Goal: Task Accomplishment & Management: Manage account settings

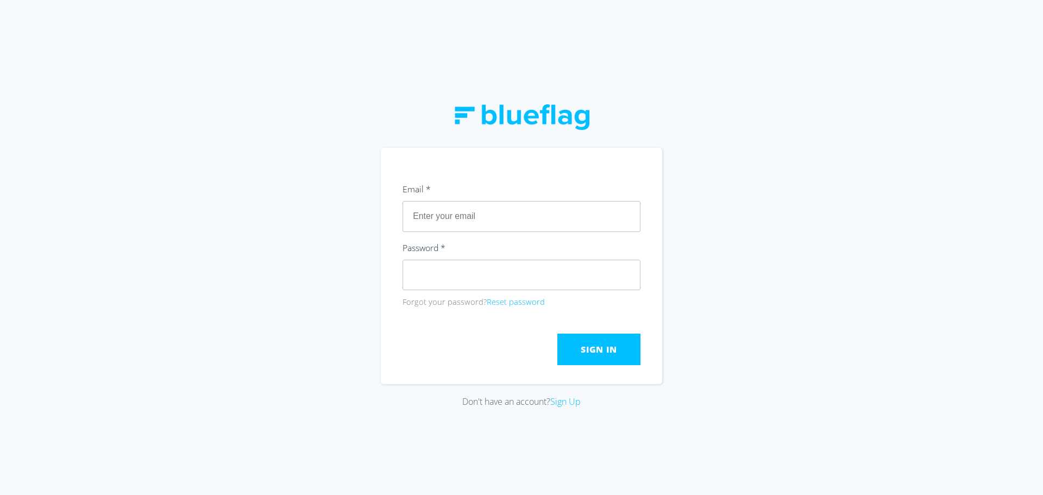
click at [456, 215] on input "text" at bounding box center [521, 216] width 238 height 30
paste input "[PERSON_NAME][EMAIL_ADDRESS][DOMAIN_NAME]"
type input "[PERSON_NAME][EMAIL_ADDRESS][DOMAIN_NAME]"
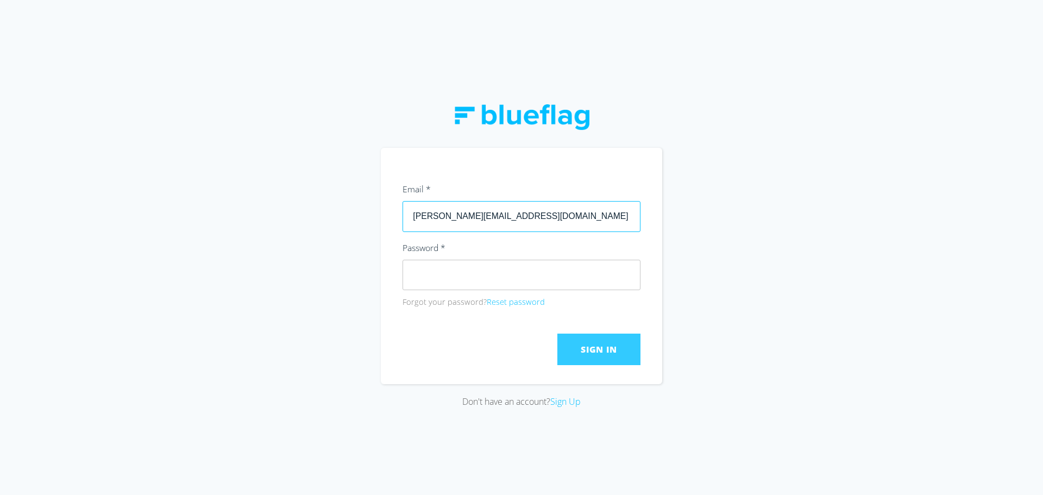
click at [614, 350] on span "Sign In" at bounding box center [599, 349] width 36 height 12
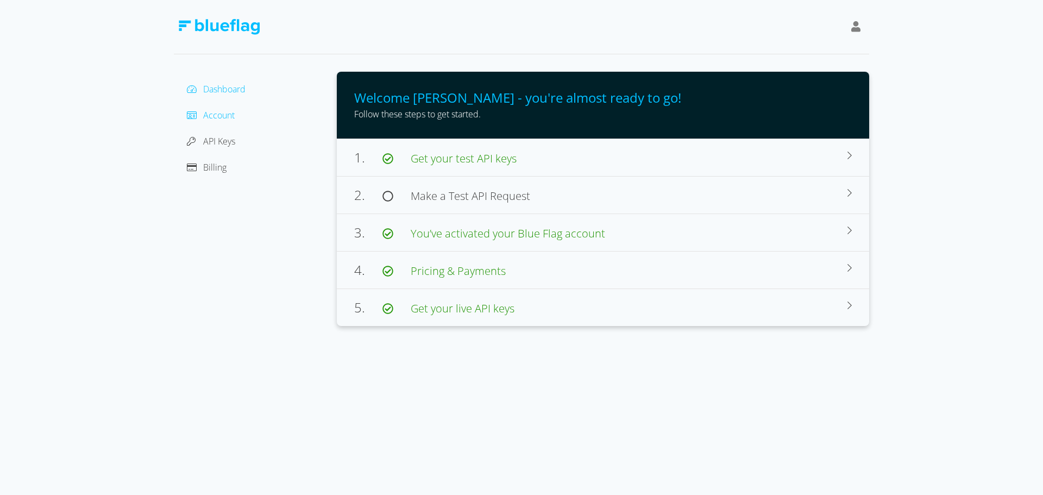
click at [220, 114] on span "Account" at bounding box center [219, 115] width 32 height 12
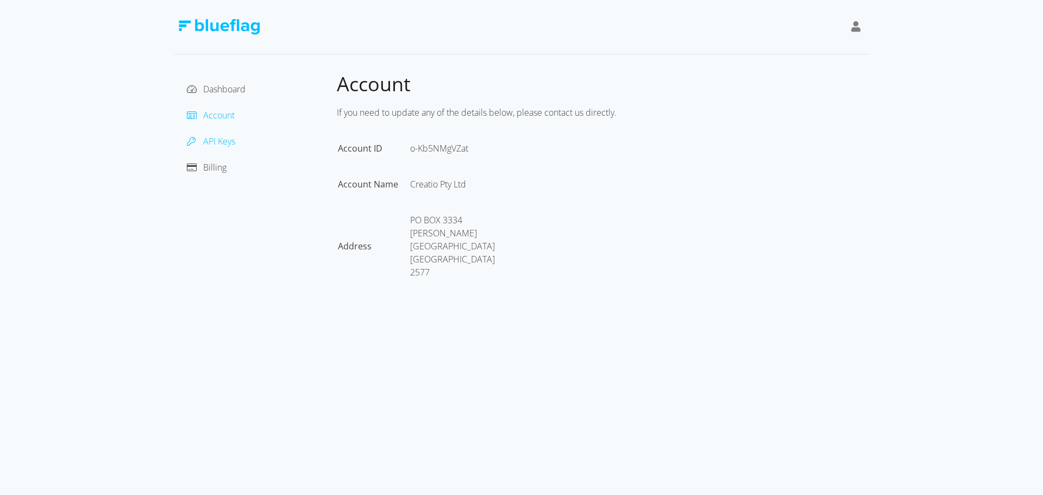
click at [232, 140] on span "API Keys" at bounding box center [219, 141] width 32 height 12
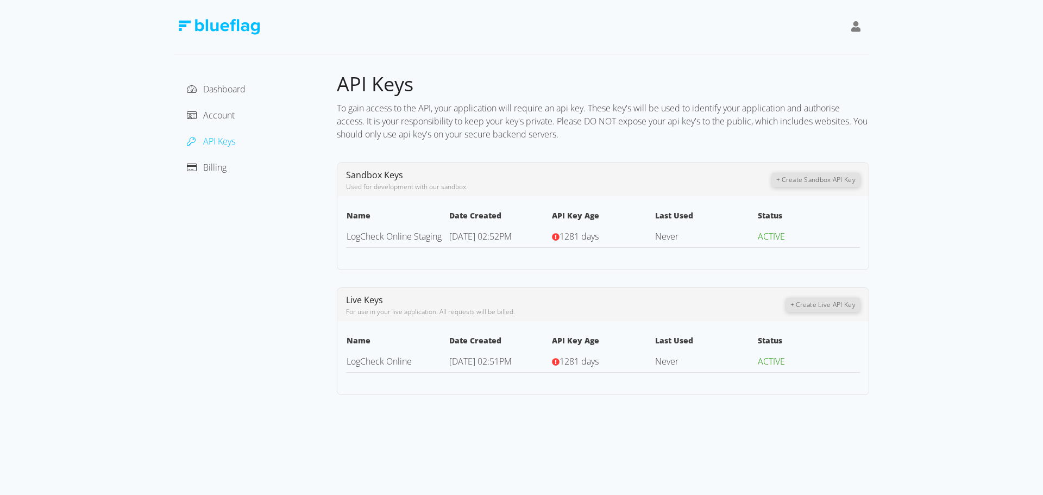
click at [228, 167] on div "Billing" at bounding box center [255, 167] width 146 height 17
click at [220, 172] on span "Billing" at bounding box center [214, 167] width 23 height 12
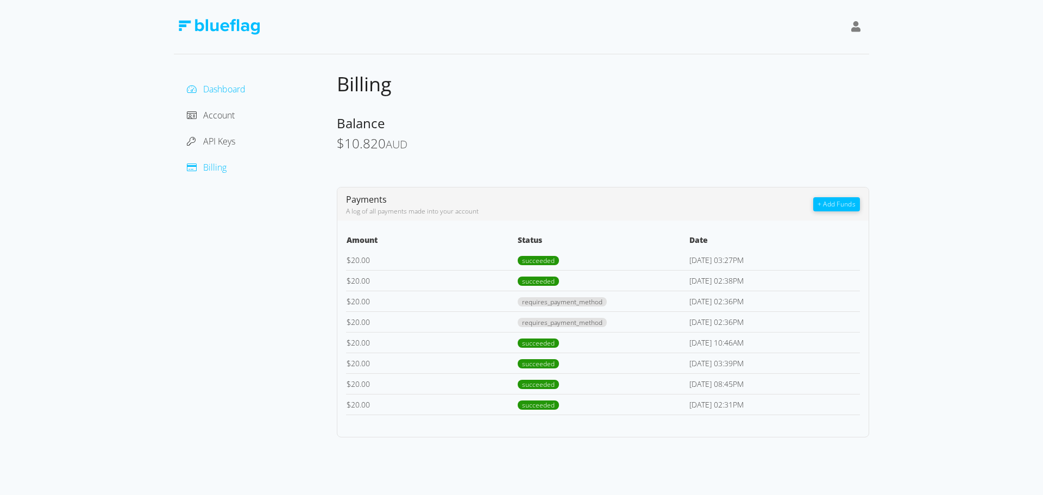
click at [211, 92] on span "Dashboard" at bounding box center [224, 89] width 42 height 12
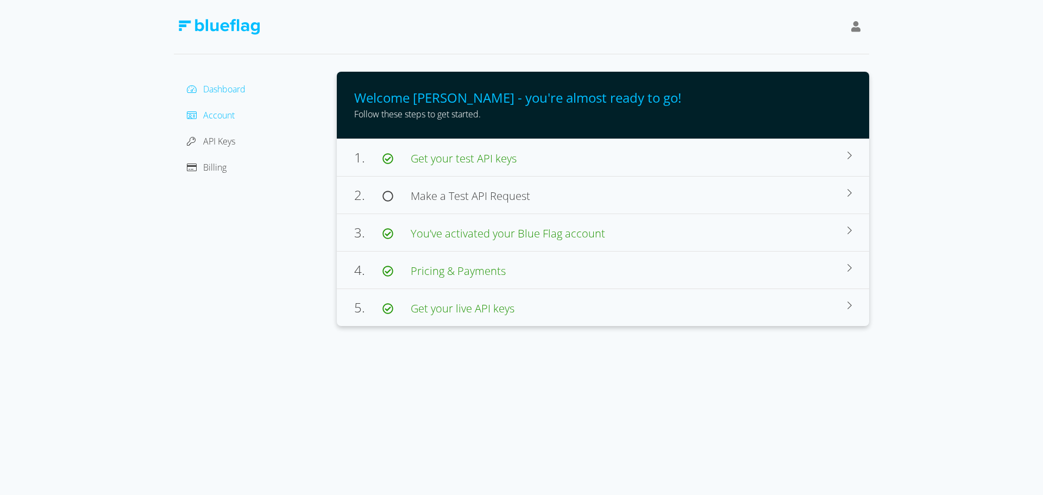
click at [196, 119] on span at bounding box center [192, 115] width 10 height 12
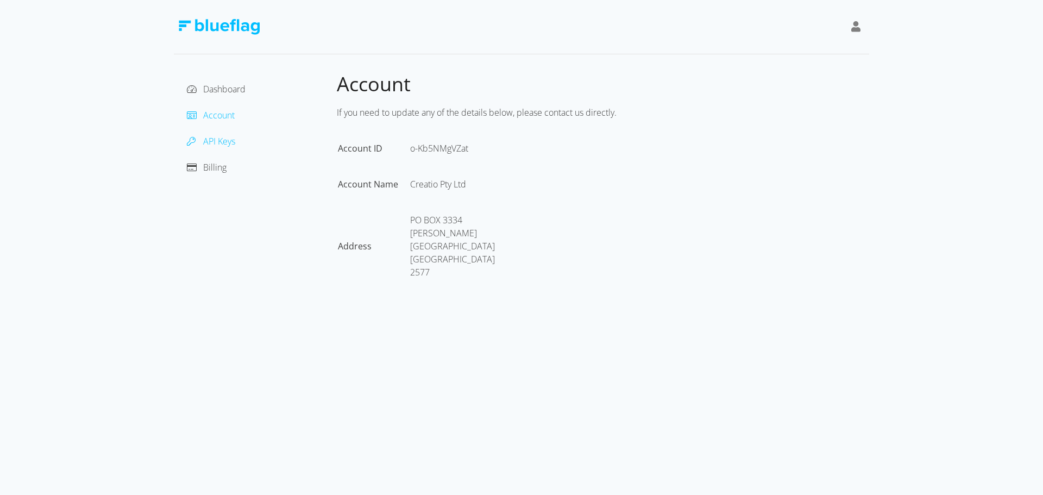
click at [228, 142] on span "API Keys" at bounding box center [219, 141] width 32 height 12
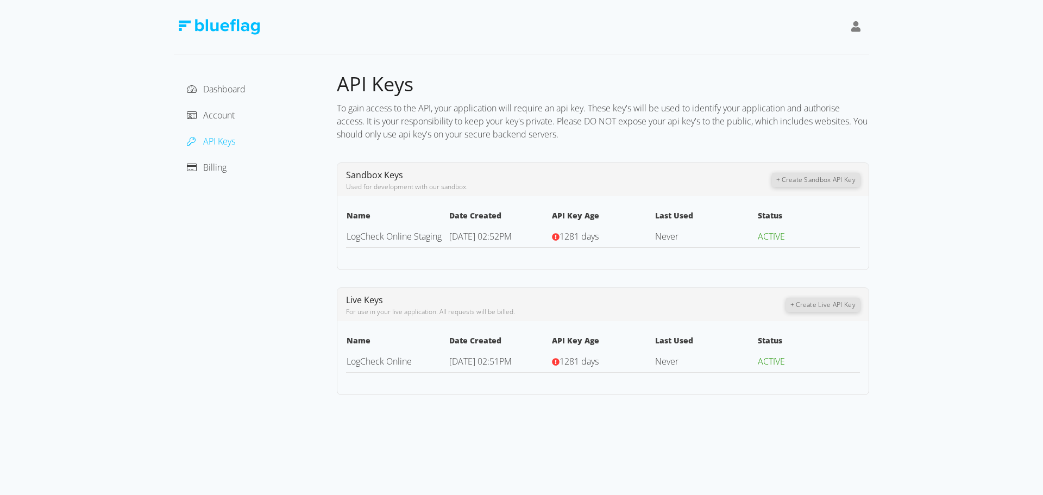
click at [210, 174] on div "Billing" at bounding box center [255, 167] width 146 height 17
click at [204, 169] on span "Billing" at bounding box center [214, 167] width 23 height 12
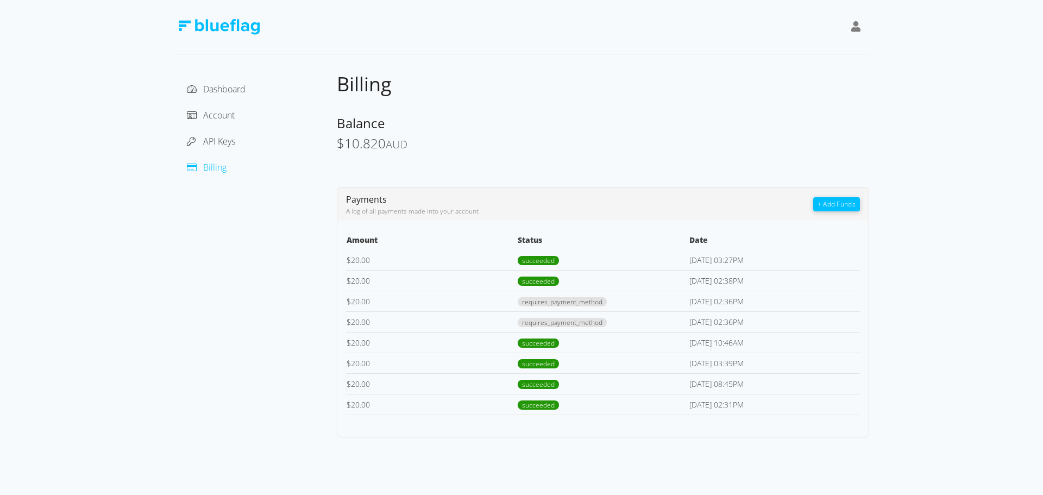
drag, startPoint x: 347, startPoint y: 197, endPoint x: 799, endPoint y: 407, distance: 498.4
click at [810, 408] on div "Payments A log of all payments made into your account + Add Funds Amount Status…" at bounding box center [603, 312] width 532 height 250
click at [798, 407] on td "[DATE] 02:31PM" at bounding box center [774, 404] width 171 height 21
drag, startPoint x: 785, startPoint y: 407, endPoint x: 493, endPoint y: 296, distance: 312.7
click at [502, 301] on tbody "$ 20.00 succeeded [DATE] 03:27PM $ 20.00 succeeded [DATE] 02:38PM $ 20.00 requi…" at bounding box center [603, 332] width 514 height 165
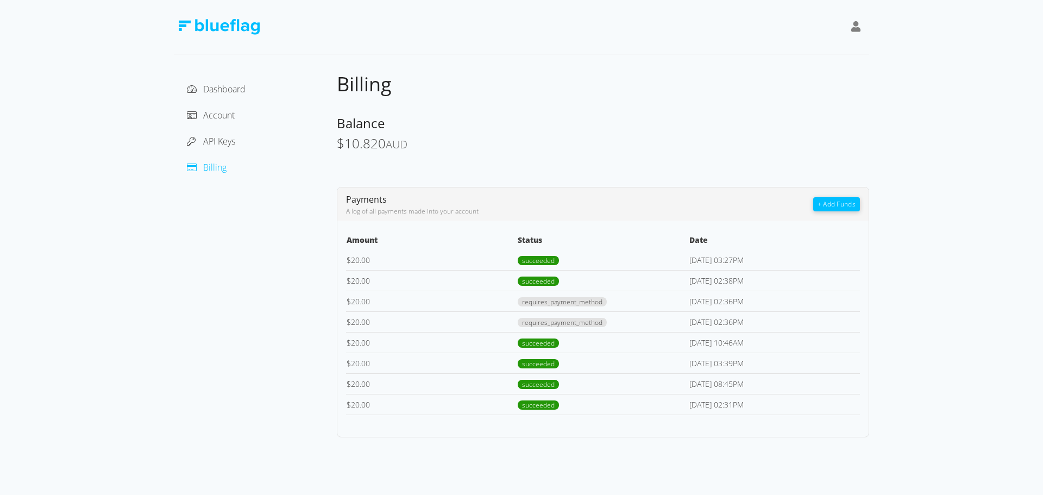
drag, startPoint x: 344, startPoint y: 196, endPoint x: 794, endPoint y: 406, distance: 496.7
click at [794, 406] on div "Payments A log of all payments made into your account + Add Funds Amount Status…" at bounding box center [603, 312] width 532 height 250
click at [794, 406] on td "[DATE] 02:31PM" at bounding box center [774, 404] width 171 height 21
click at [228, 90] on span "Dashboard" at bounding box center [224, 89] width 42 height 12
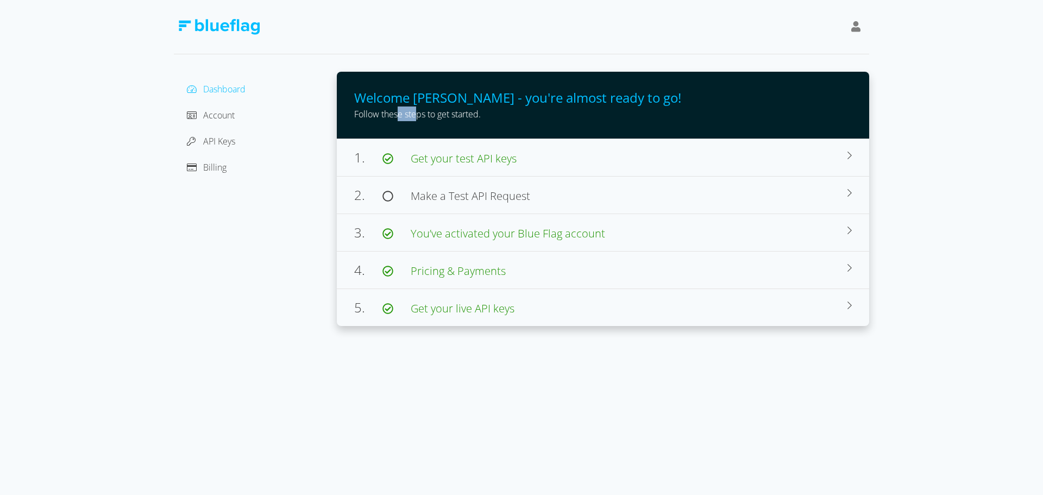
drag, startPoint x: 399, startPoint y: 112, endPoint x: 434, endPoint y: 114, distance: 35.3
click at [421, 114] on span "Follow these steps to get started." at bounding box center [417, 114] width 127 height 12
drag, startPoint x: 436, startPoint y: 115, endPoint x: 403, endPoint y: 114, distance: 33.1
click at [411, 115] on span "Follow these steps to get started." at bounding box center [417, 114] width 127 height 12
click at [402, 113] on span "Follow these steps to get started." at bounding box center [417, 114] width 127 height 12
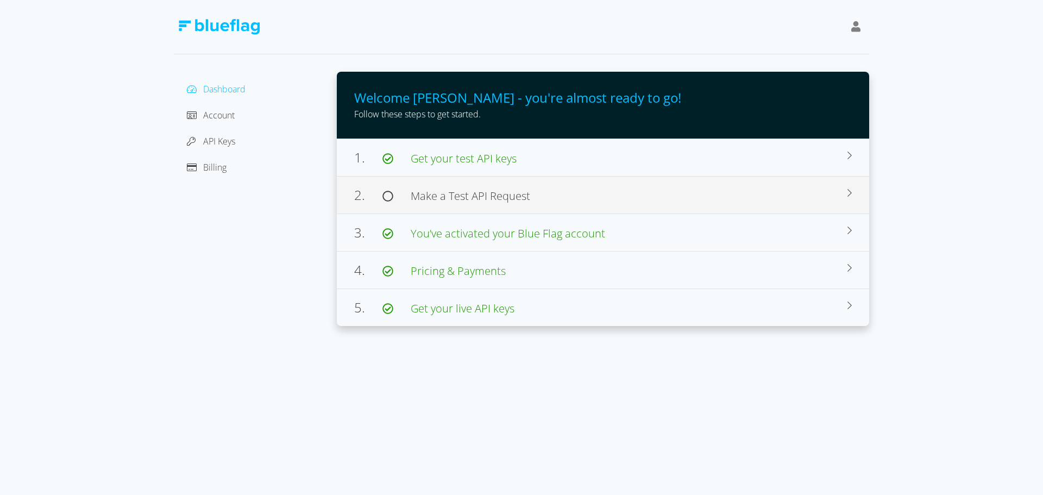
click at [527, 192] on span "Make a Test API Request" at bounding box center [470, 195] width 119 height 15
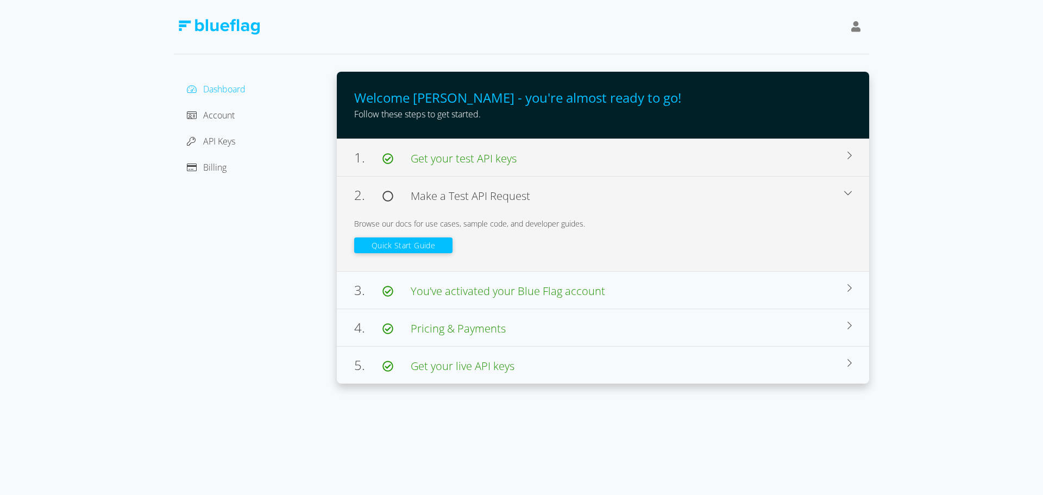
click at [511, 160] on span "Get your test API keys" at bounding box center [464, 158] width 106 height 15
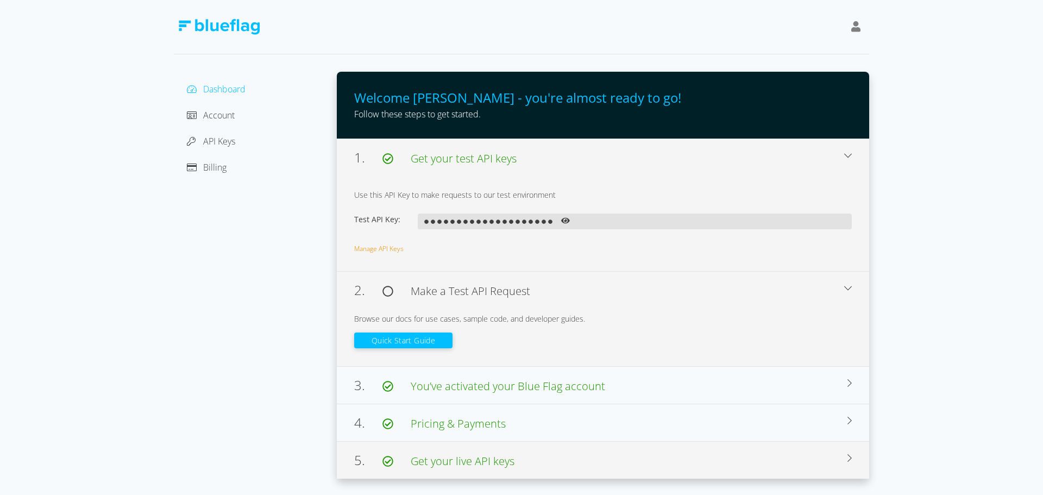
click at [456, 452] on div "5. Get your live API keys" at bounding box center [600, 460] width 493 height 20
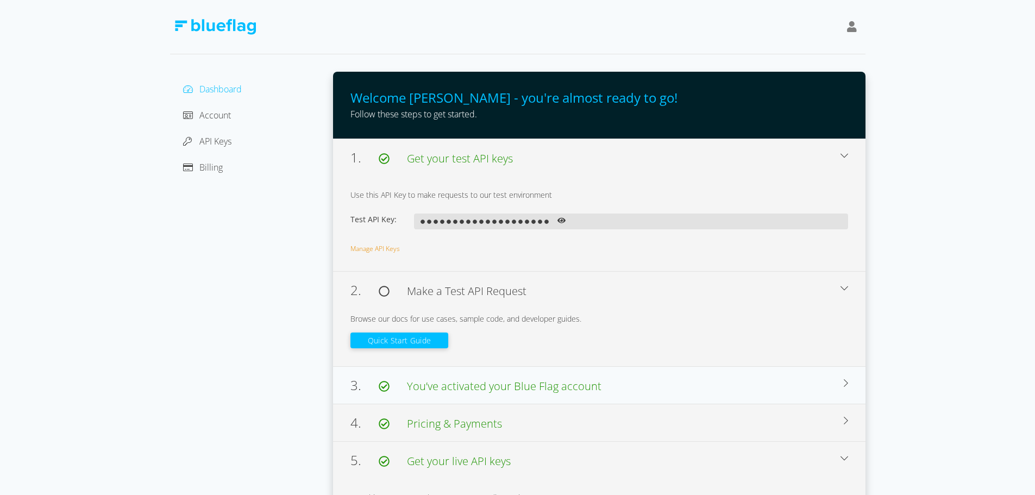
click at [454, 427] on span "Pricing & Payments" at bounding box center [454, 423] width 95 height 15
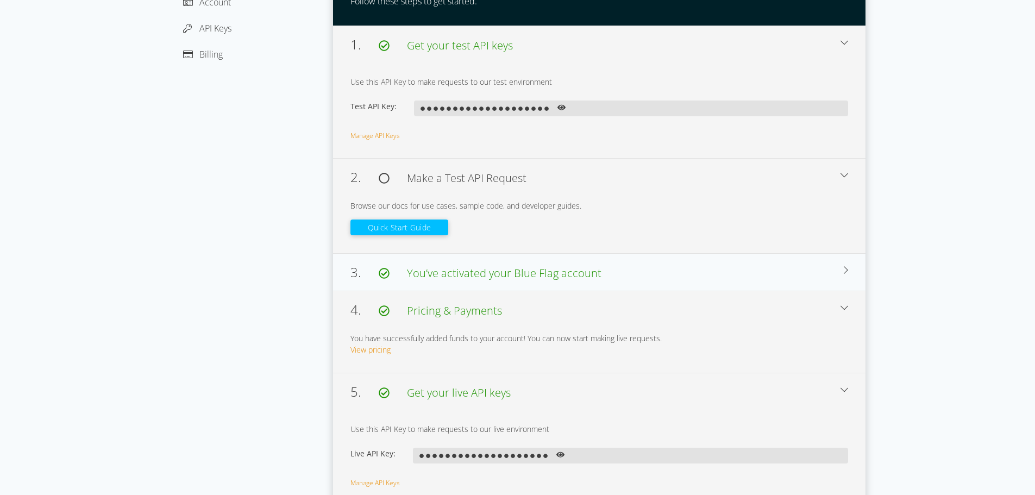
scroll to position [123, 0]
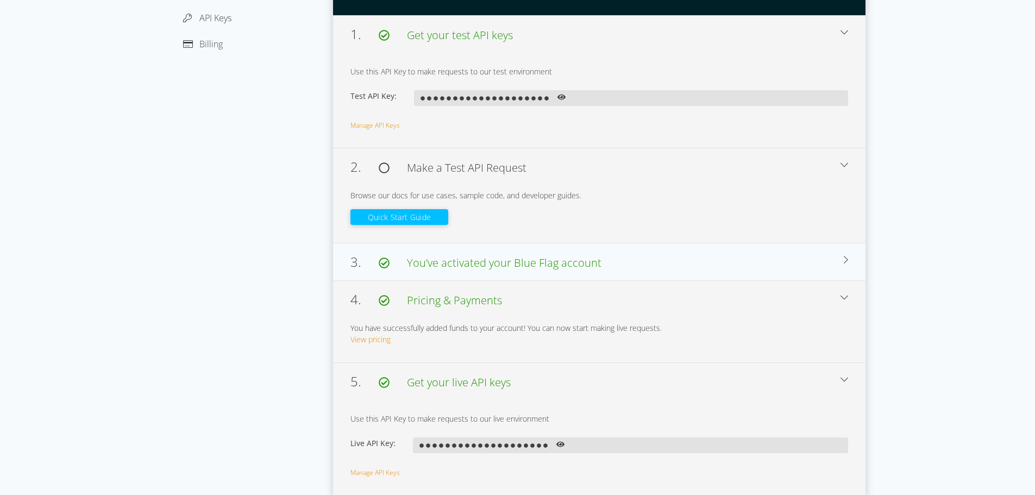
click at [458, 292] on div "4. Pricing & Payments" at bounding box center [595, 299] width 490 height 20
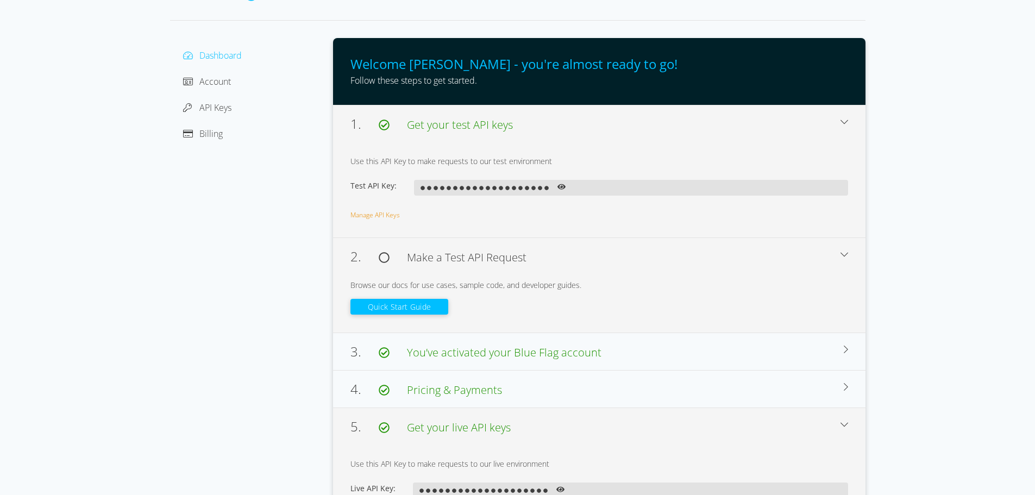
scroll to position [0, 0]
